Goal: Transaction & Acquisition: Purchase product/service

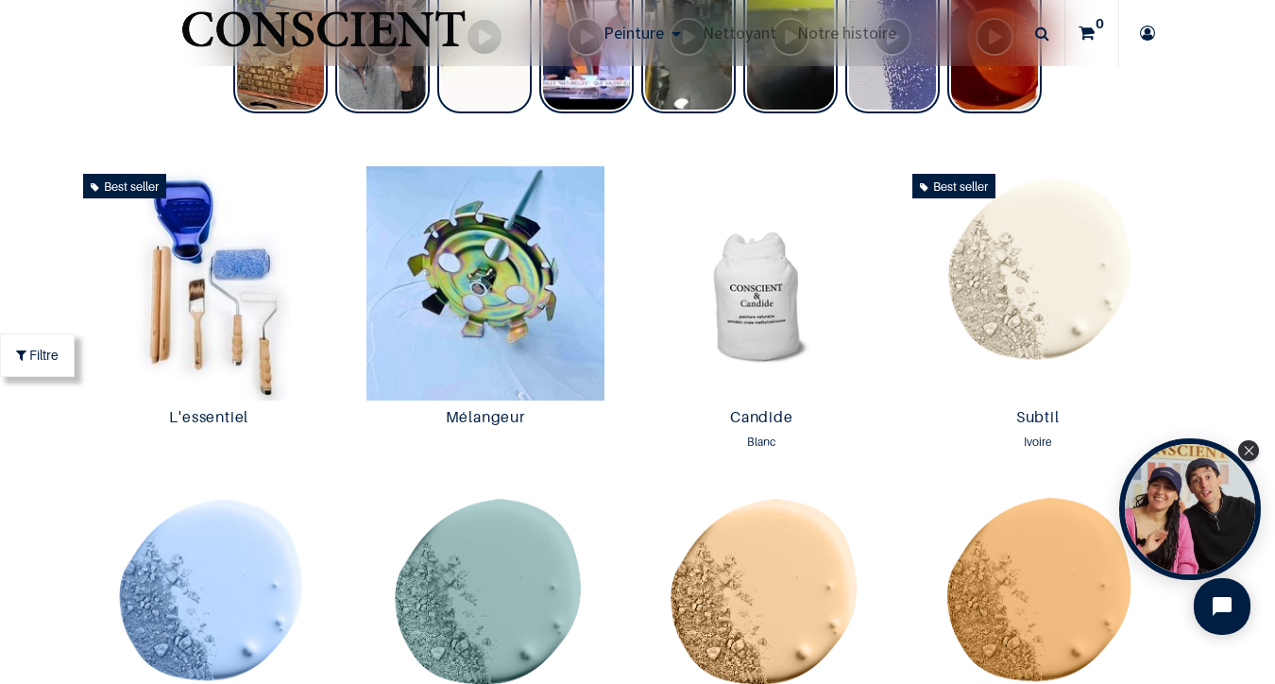
scroll to position [878, 0]
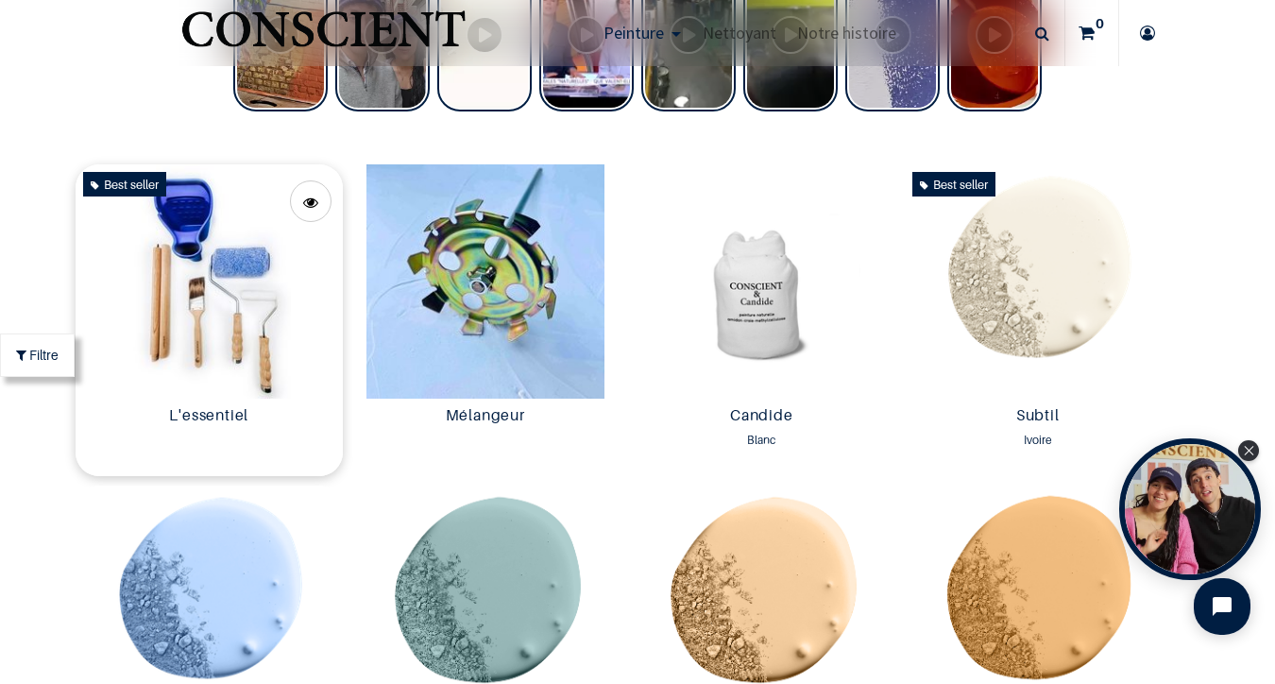
click at [211, 257] on img at bounding box center [209, 281] width 267 height 234
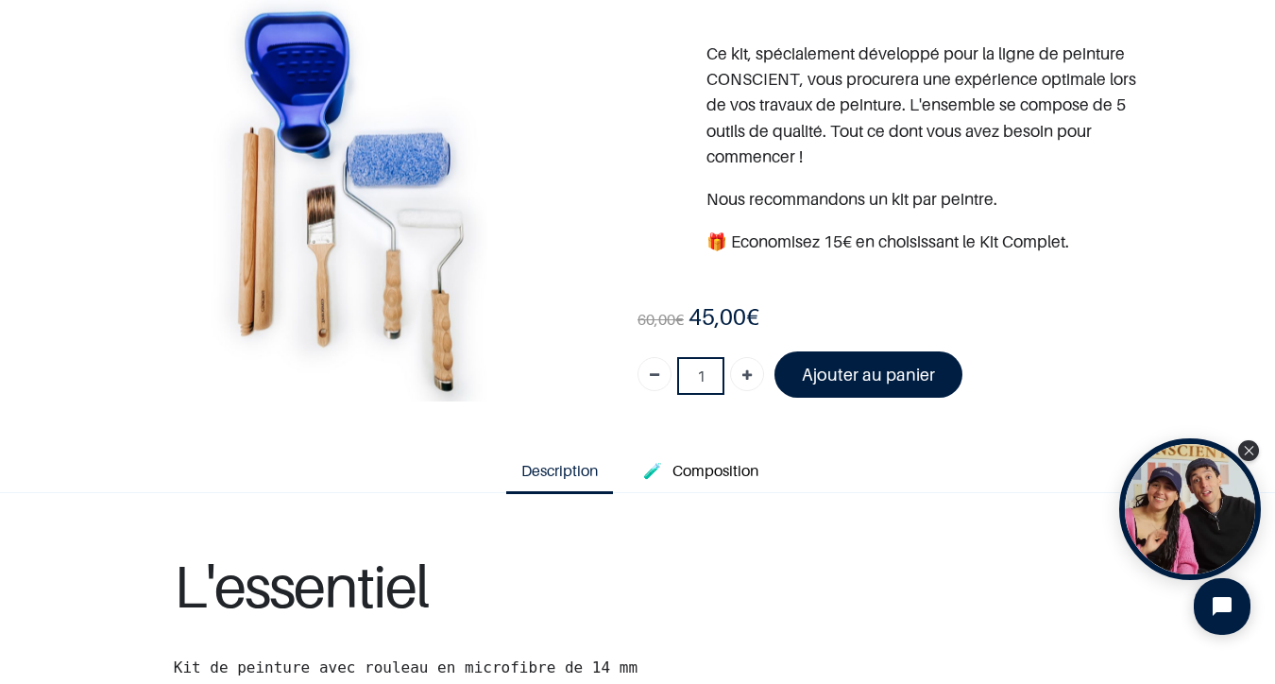
scroll to position [127, 0]
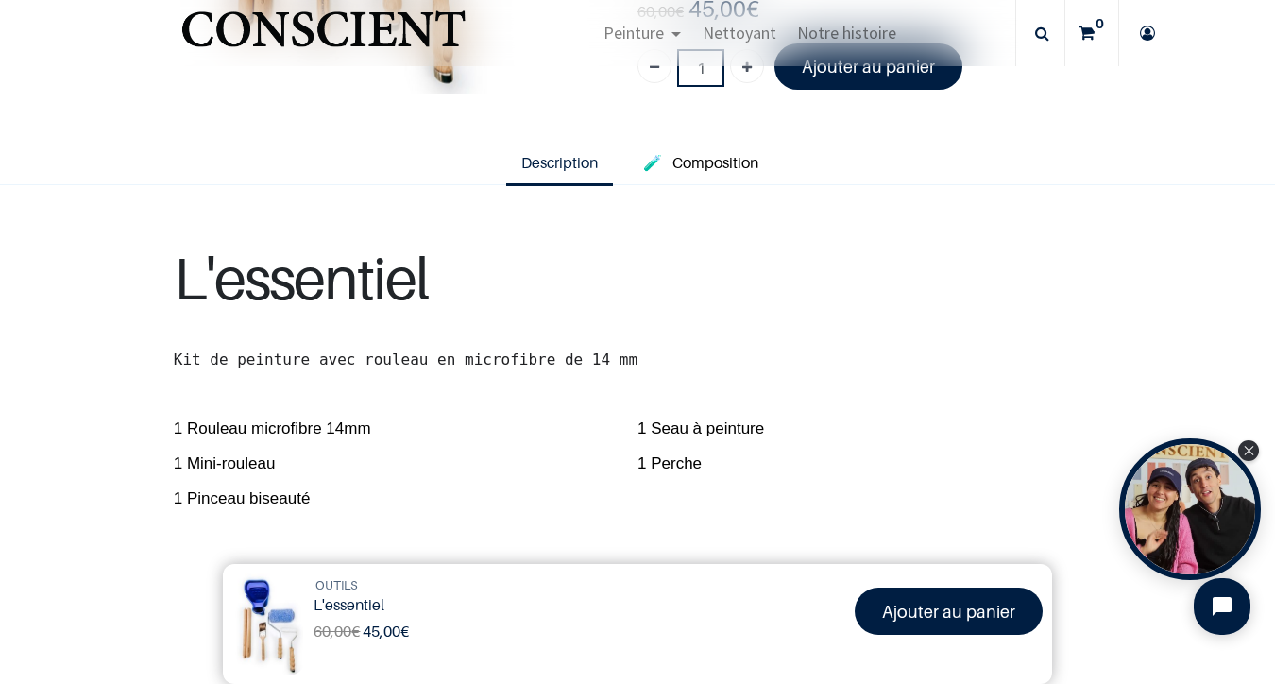
scroll to position [412, 0]
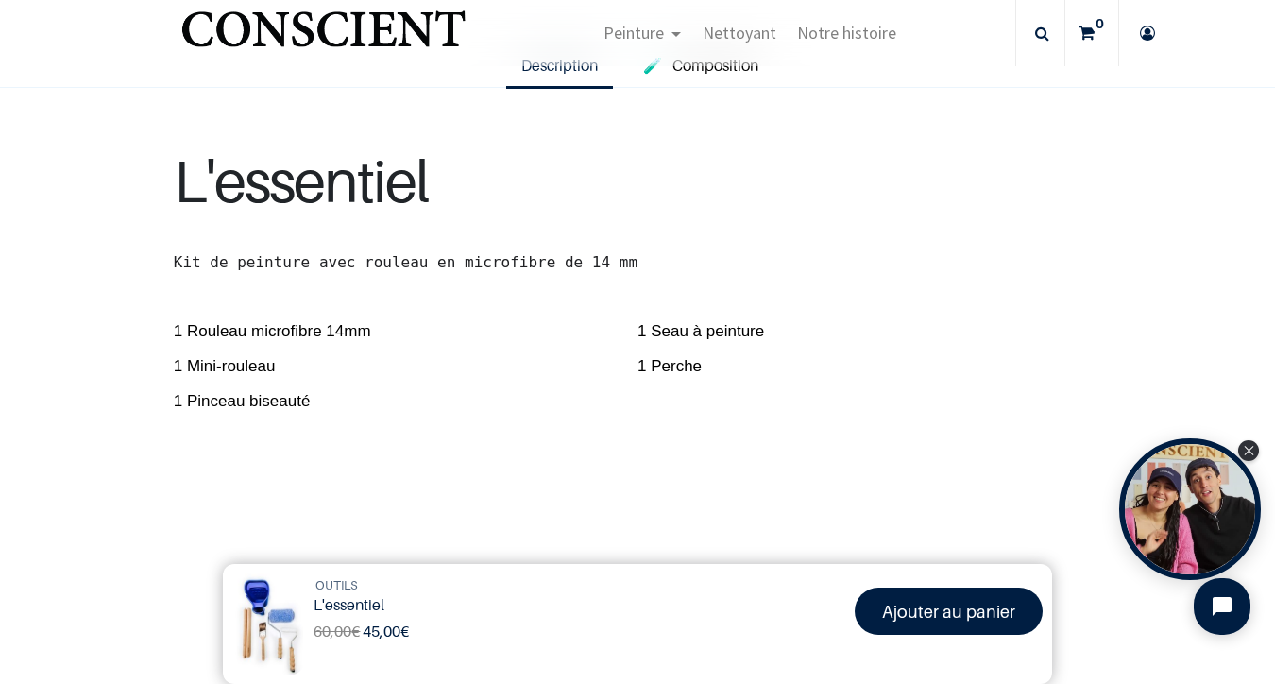
scroll to position [348, 0]
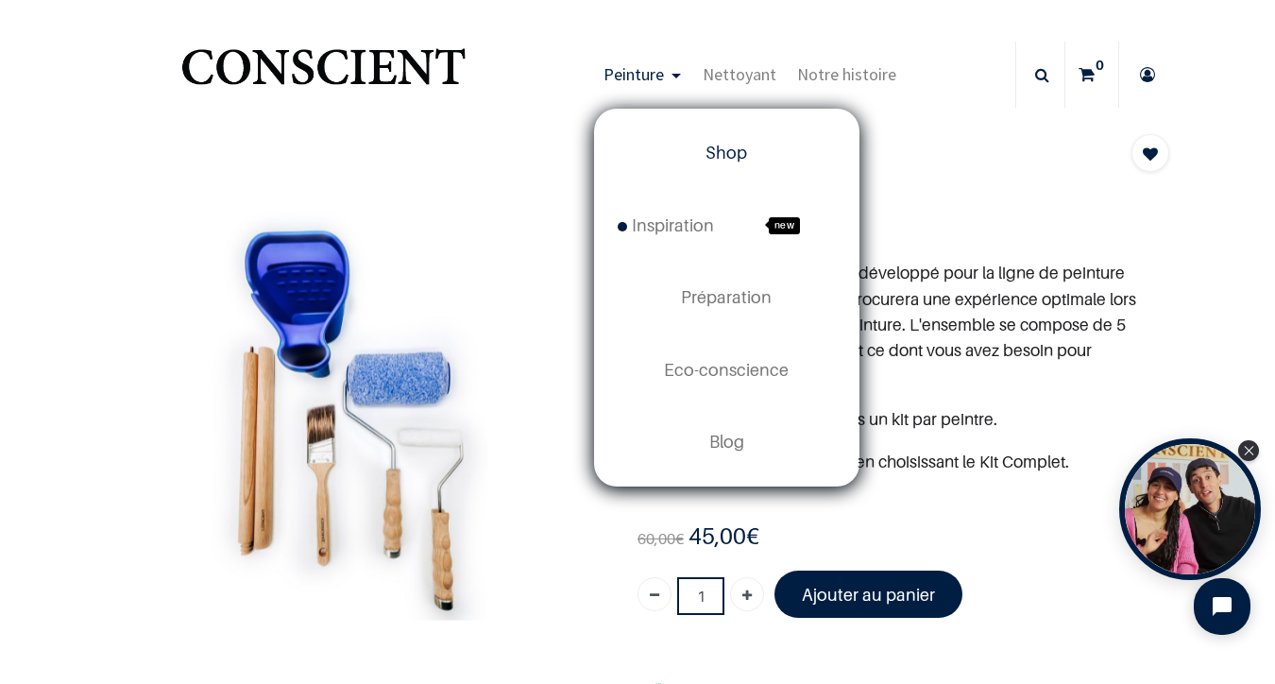
click at [712, 151] on span "Shop" at bounding box center [726, 153] width 42 height 20
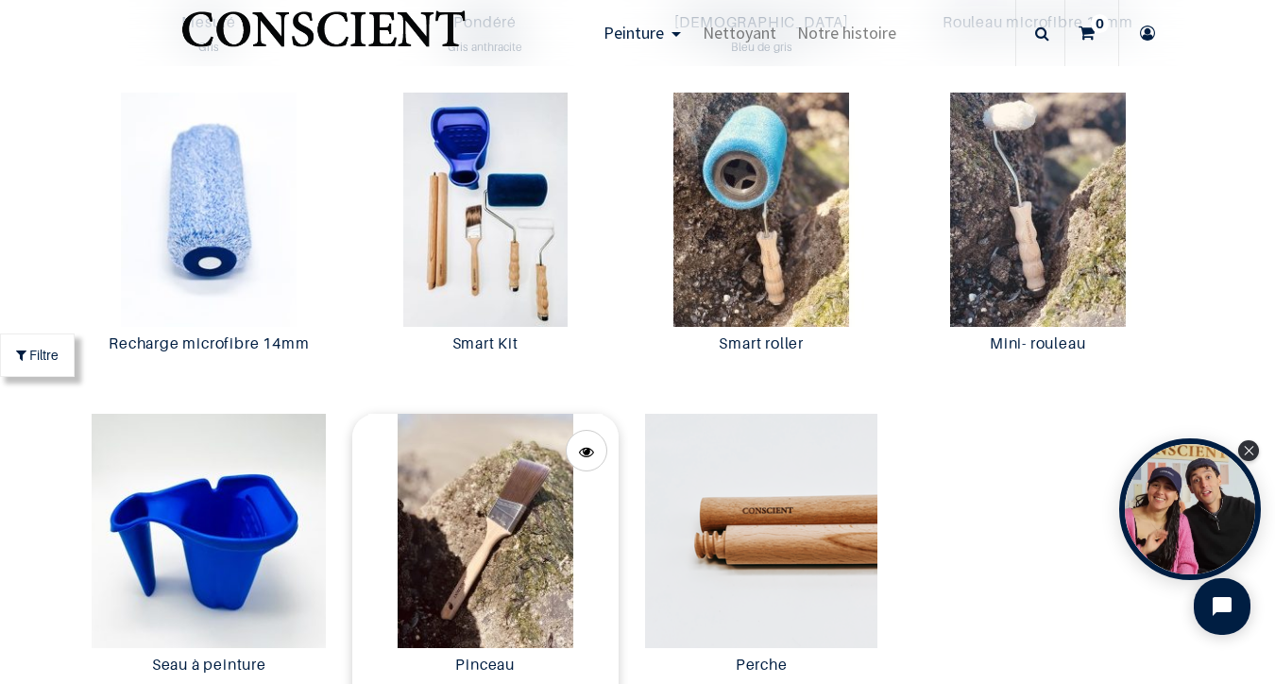
scroll to position [3517, 0]
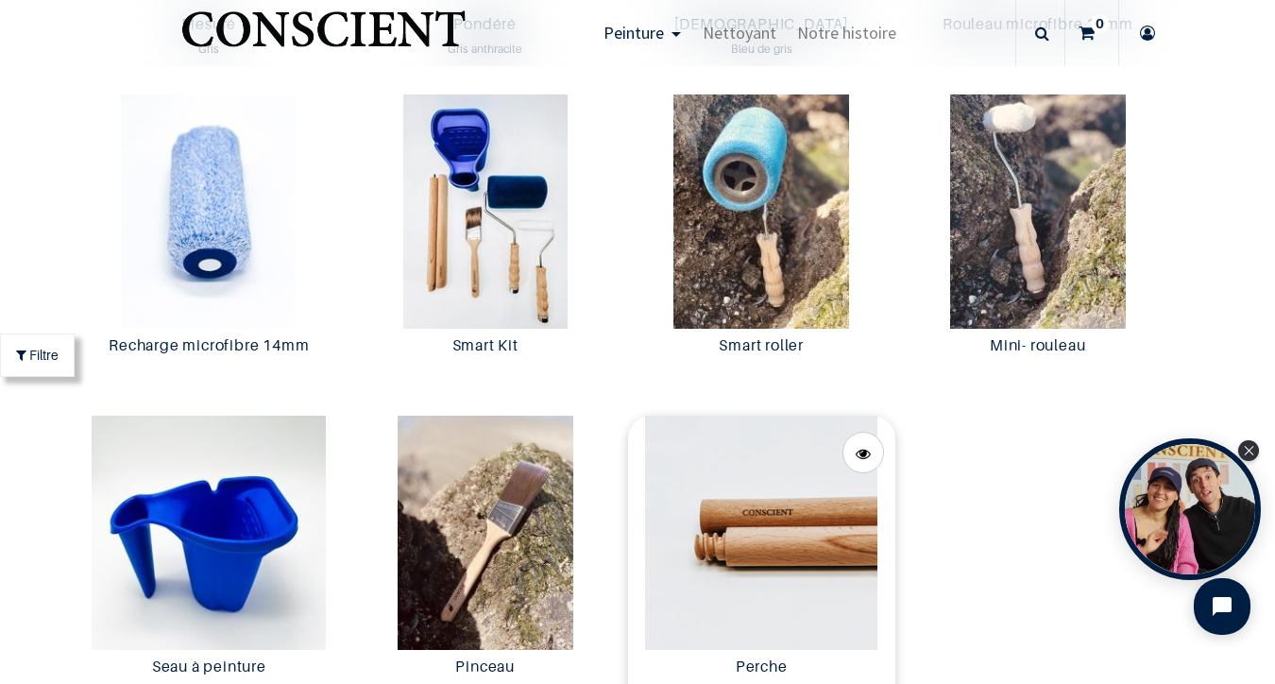
click at [786, 542] on img at bounding box center [761, 533] width 267 height 234
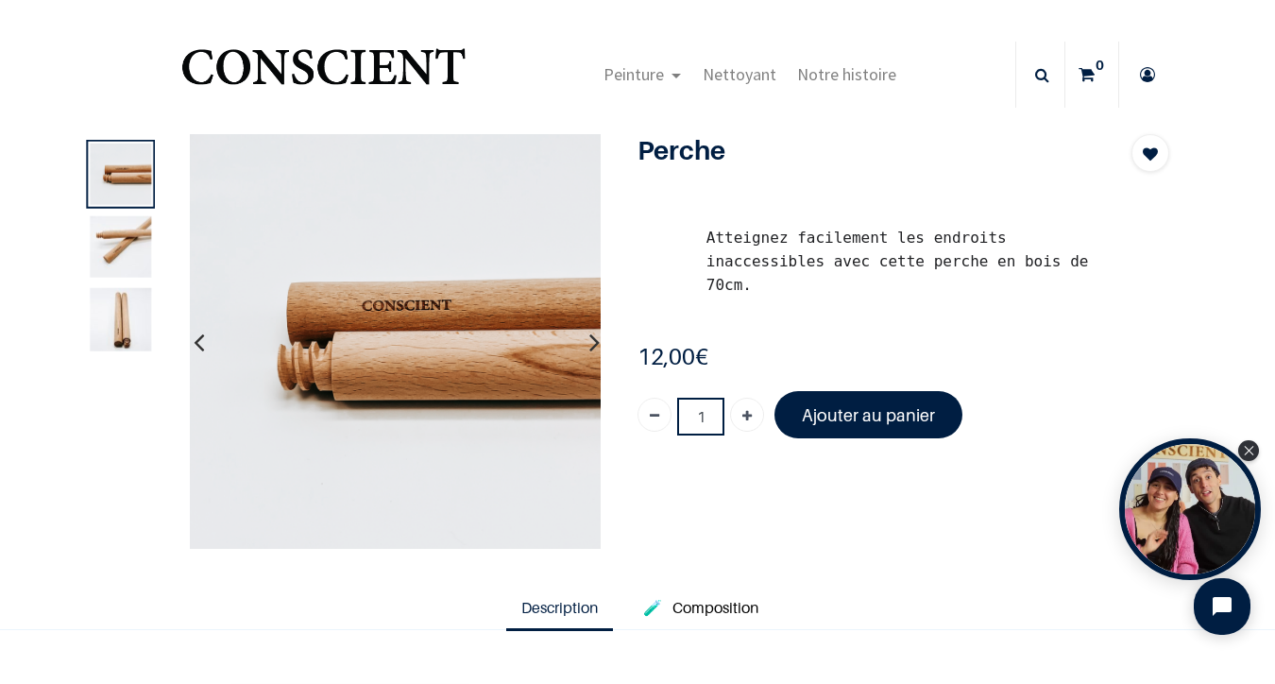
click at [131, 249] on img at bounding box center [121, 245] width 61 height 61
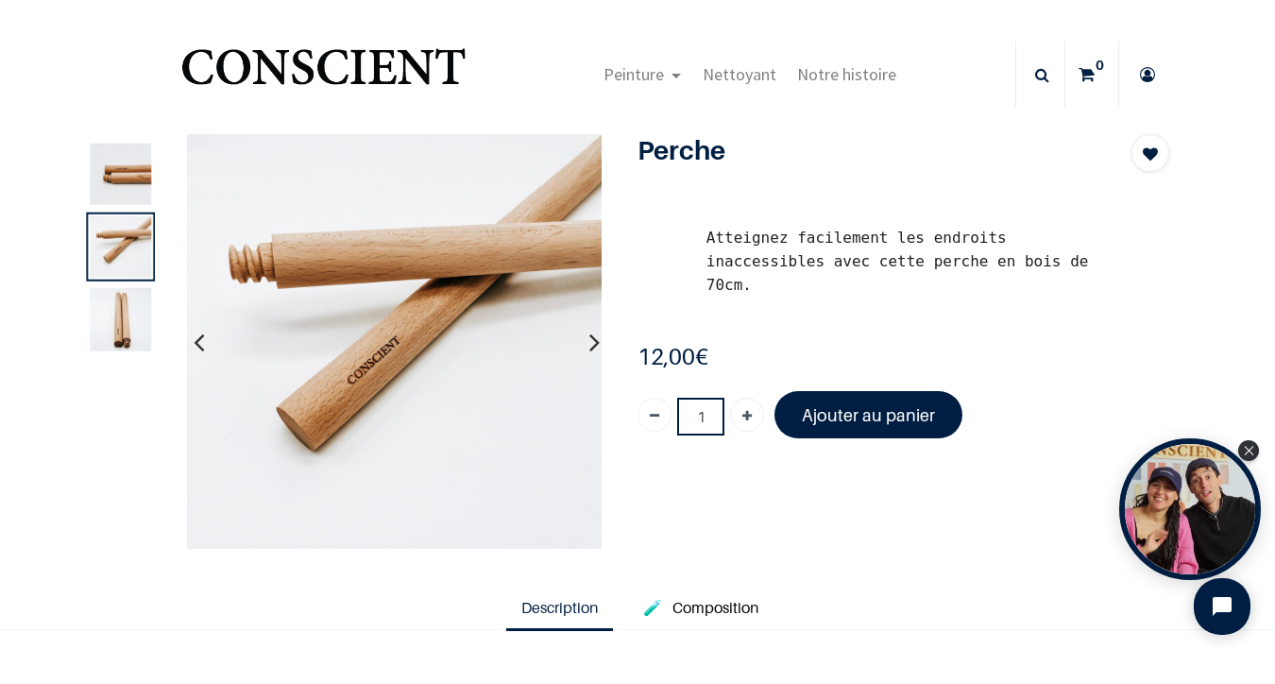
click at [126, 326] on img at bounding box center [121, 320] width 61 height 65
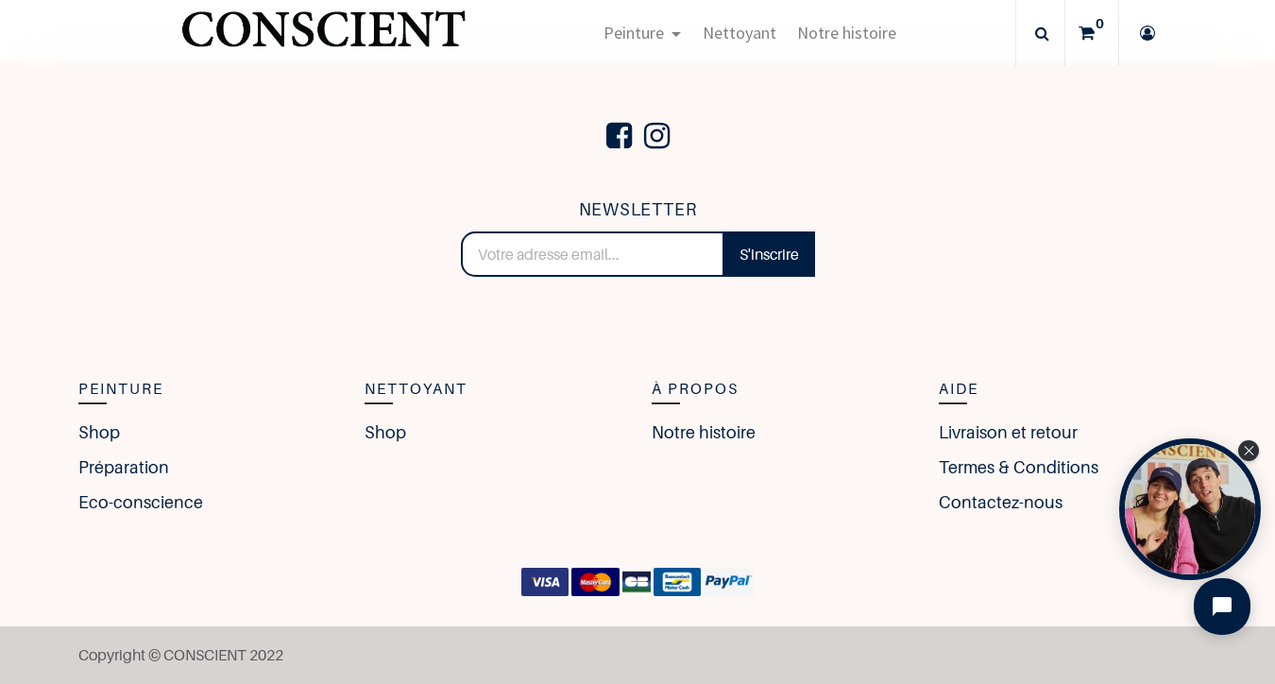
scroll to position [727, 0]
